Goal: Information Seeking & Learning: Learn about a topic

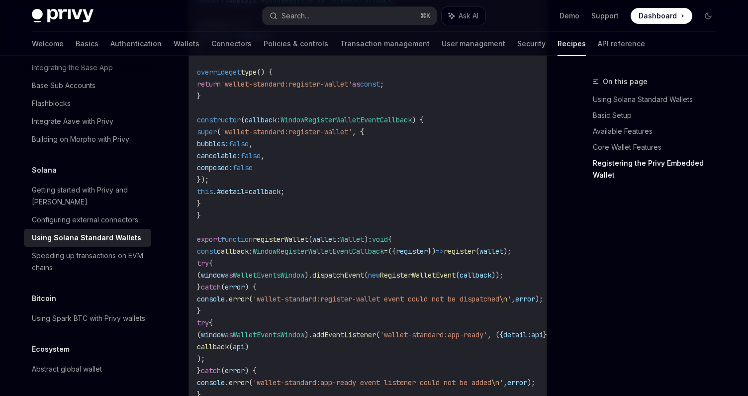
scroll to position [1460, 0]
click at [125, 186] on div "Getting started with Privy and Solana" at bounding box center [88, 196] width 113 height 24
type textarea "*"
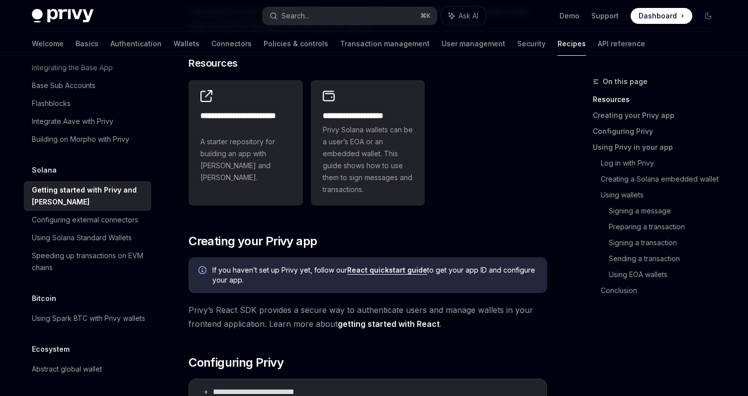
scroll to position [138, 0]
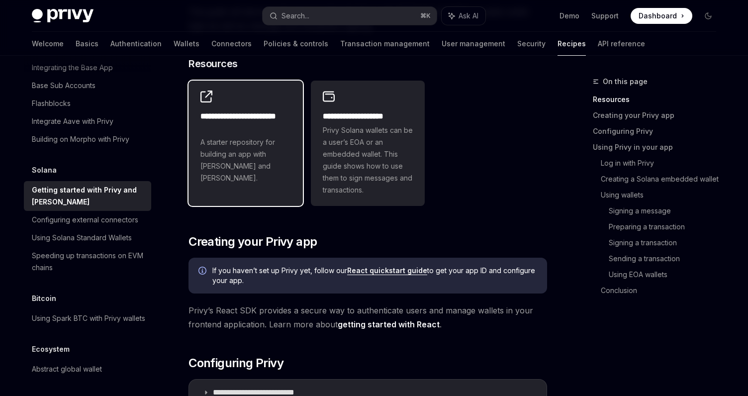
click at [246, 135] on div "**********" at bounding box center [245, 147] width 91 height 74
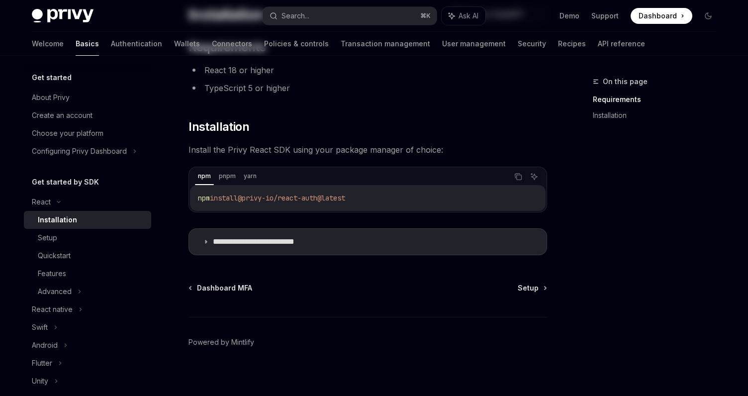
scroll to position [93, 0]
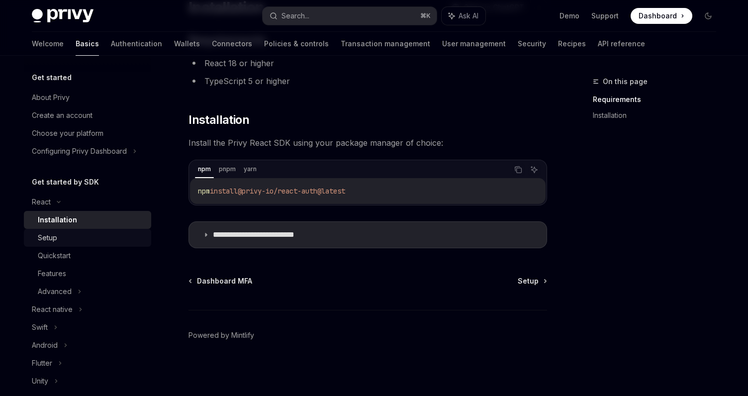
click at [108, 231] on link "Setup" at bounding box center [87, 238] width 127 height 18
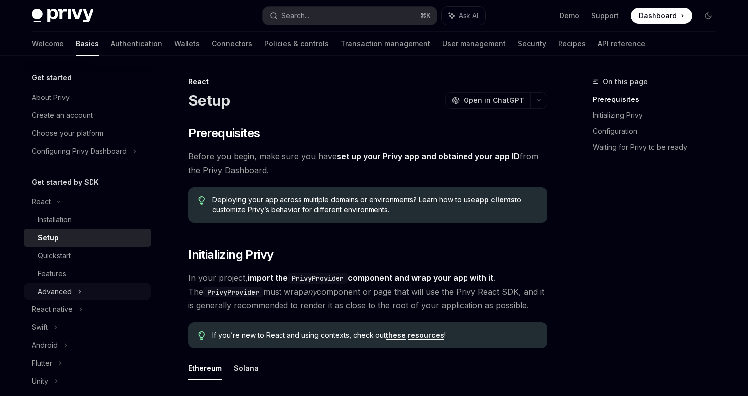
click at [101, 288] on div "Advanced" at bounding box center [87, 291] width 127 height 18
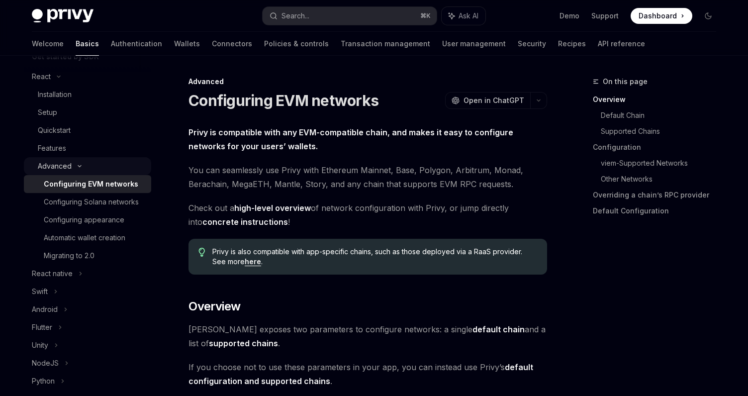
scroll to position [129, 0]
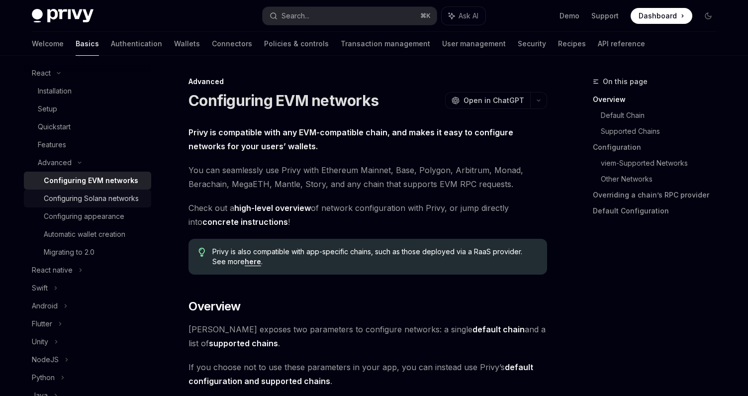
click at [118, 197] on div "Configuring Solana networks" at bounding box center [91, 198] width 95 height 12
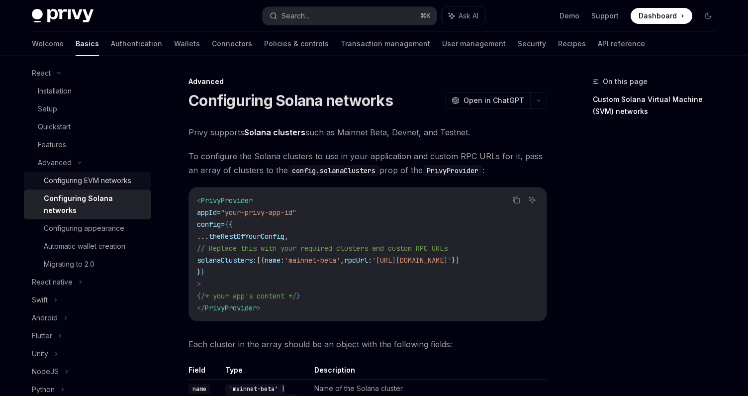
click at [115, 175] on div "Configuring EVM networks" at bounding box center [88, 181] width 88 height 12
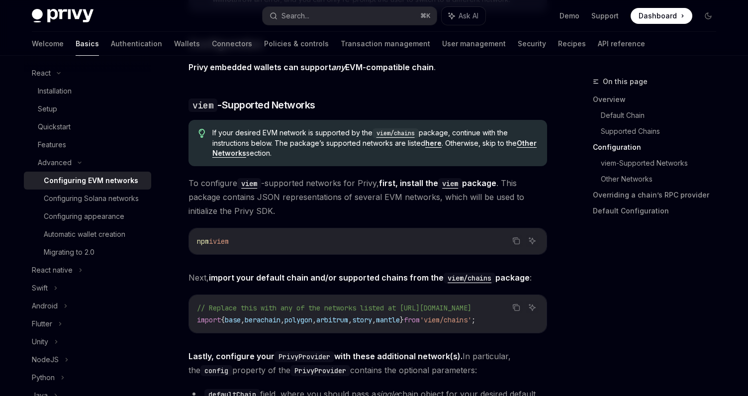
scroll to position [1006, 0]
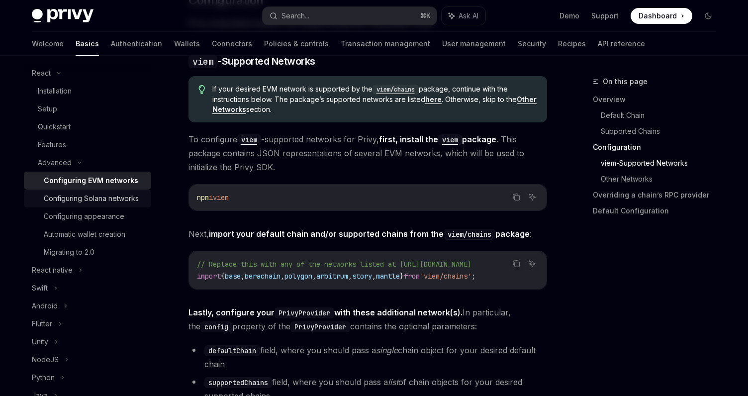
click at [87, 202] on div "Configuring Solana networks" at bounding box center [91, 198] width 95 height 12
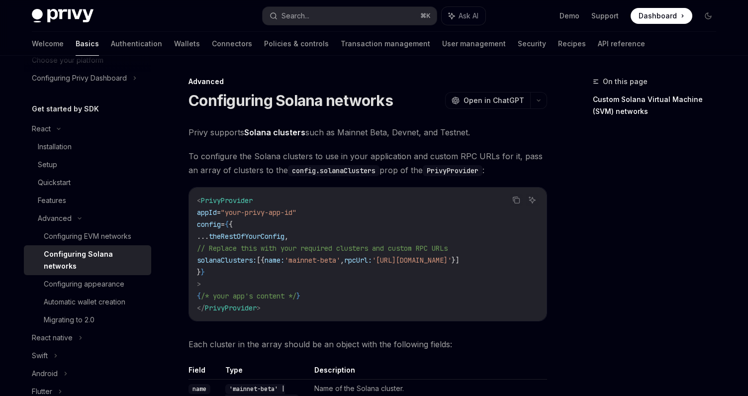
scroll to position [69, 0]
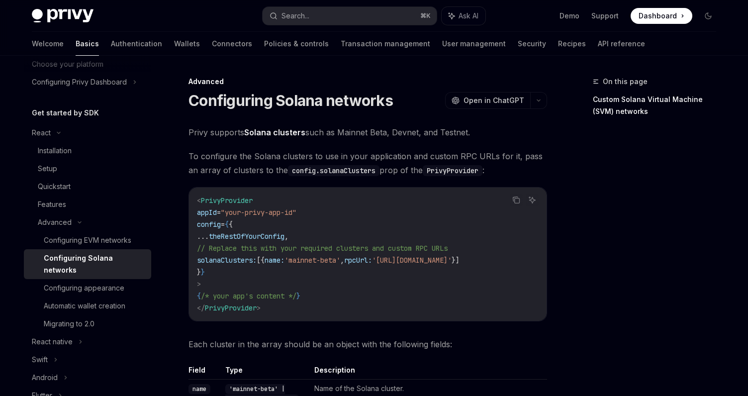
click at [266, 131] on link "Solana clusters" at bounding box center [274, 132] width 61 height 10
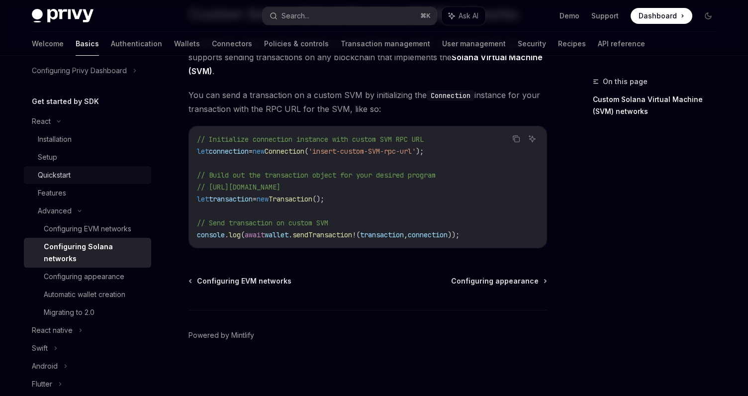
scroll to position [312, 0]
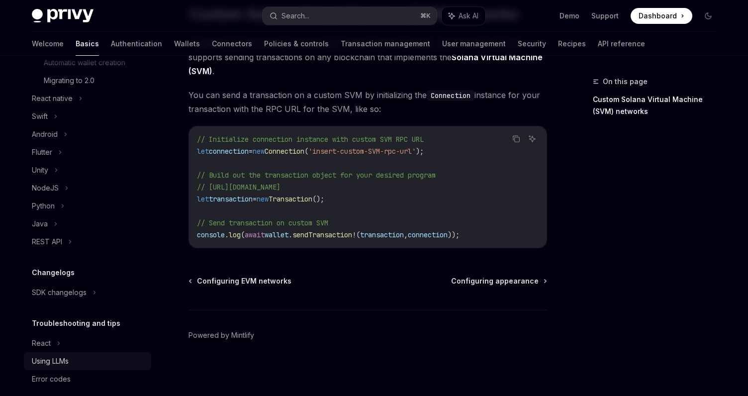
click at [100, 357] on link "Using LLMs" at bounding box center [87, 361] width 127 height 18
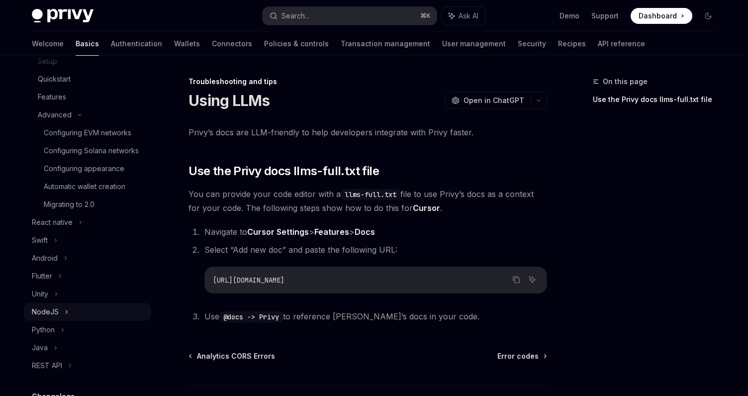
scroll to position [173, 0]
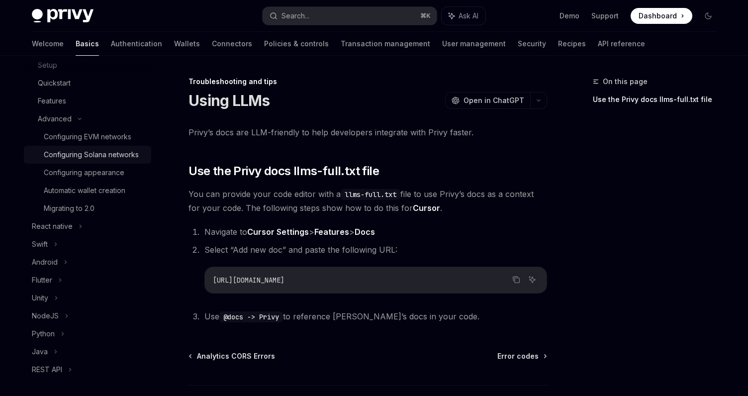
click at [108, 152] on div "Configuring Solana networks" at bounding box center [91, 155] width 95 height 12
type textarea "*"
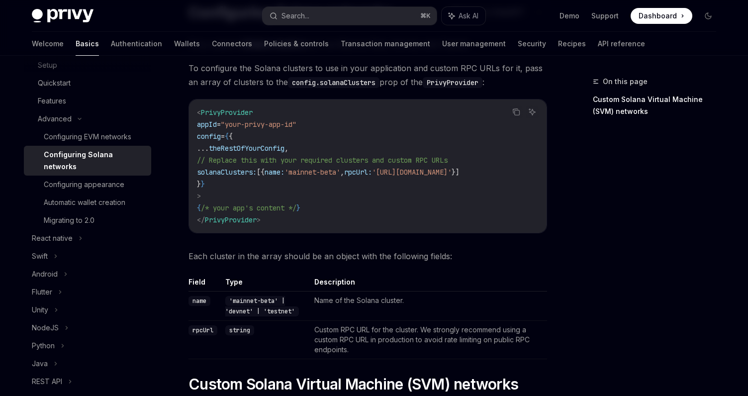
scroll to position [93, 0]
